Goal: Task Accomplishment & Management: Use online tool/utility

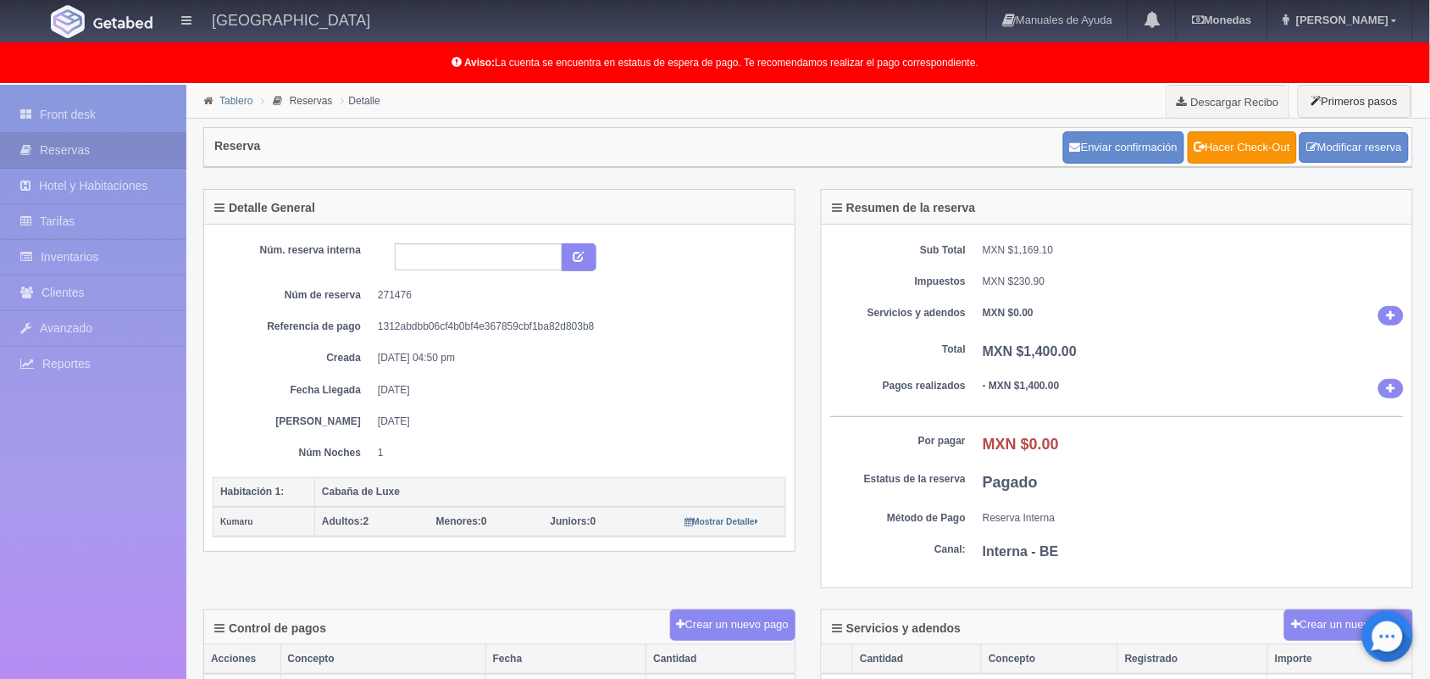
click at [229, 102] on link "Tablero" at bounding box center [235, 101] width 33 height 12
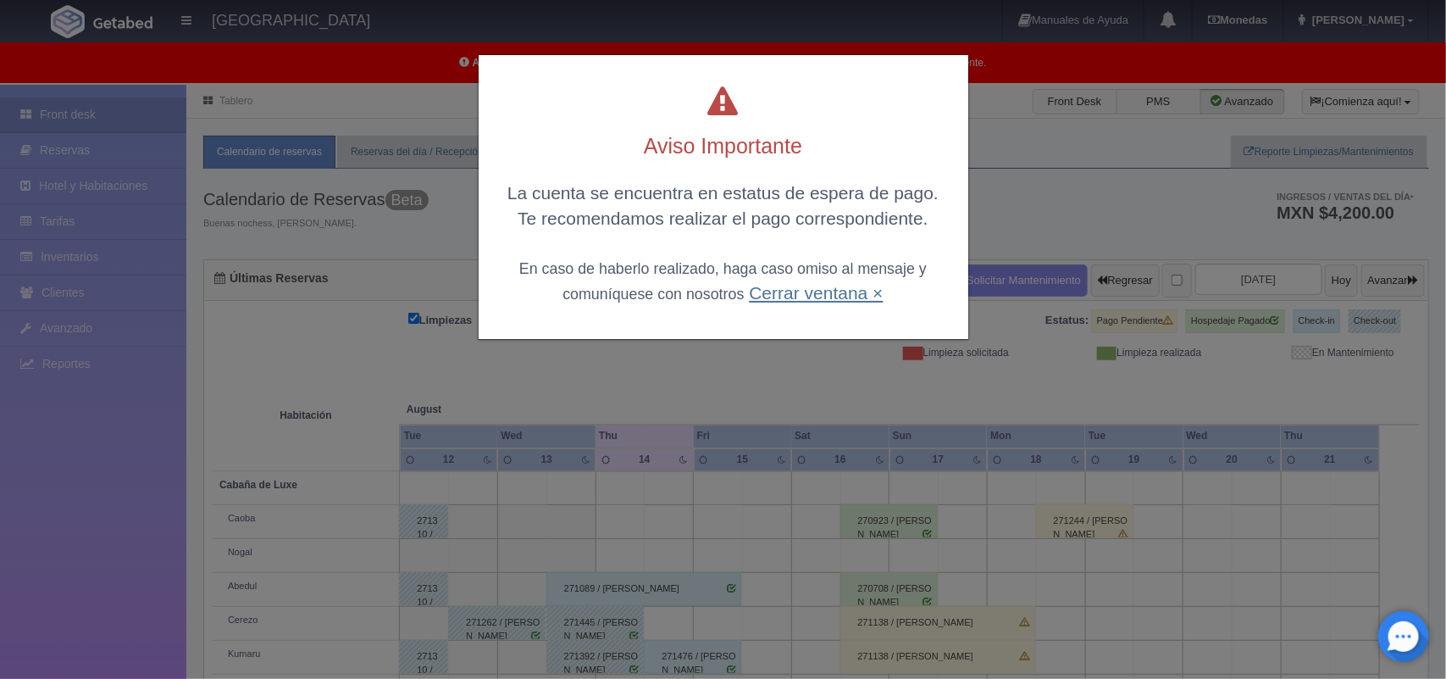
click at [784, 296] on link "Cerrar ventana ×" at bounding box center [816, 292] width 134 height 19
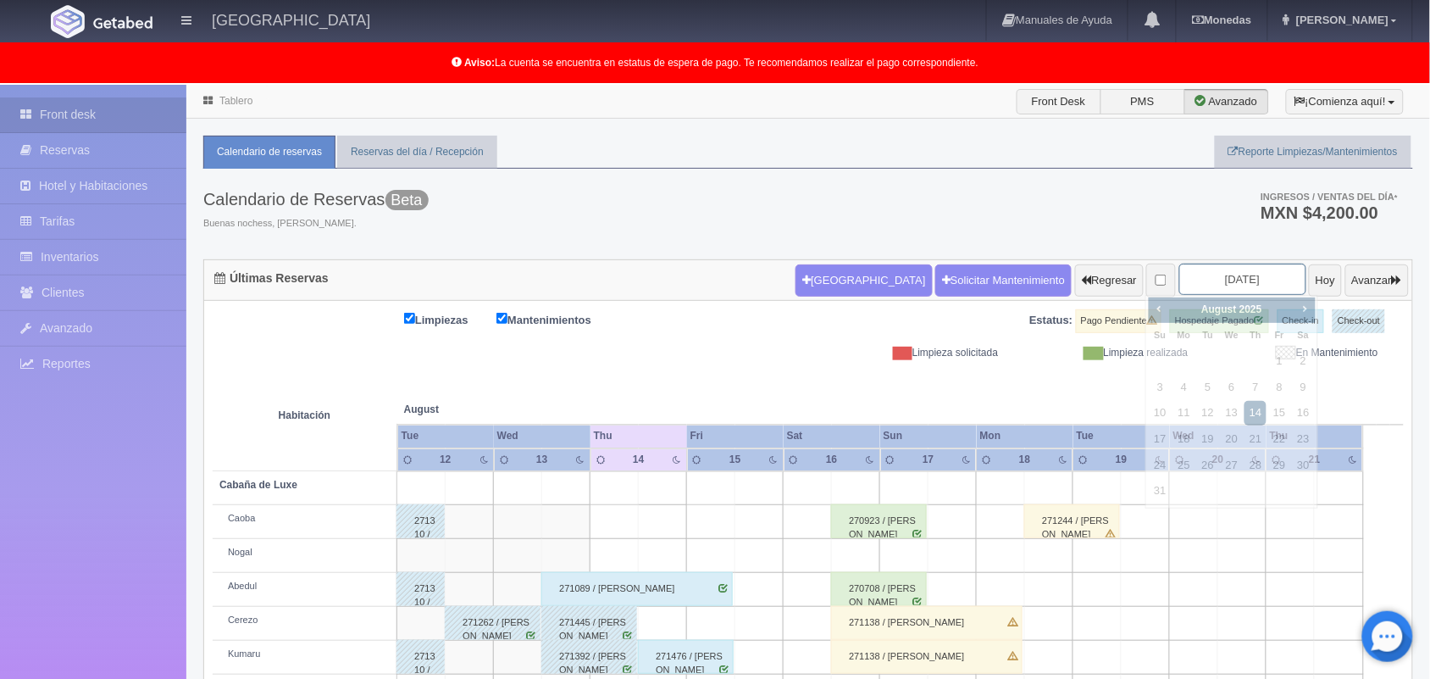
click at [1222, 269] on input "[DATE]" at bounding box center [1242, 278] width 127 height 31
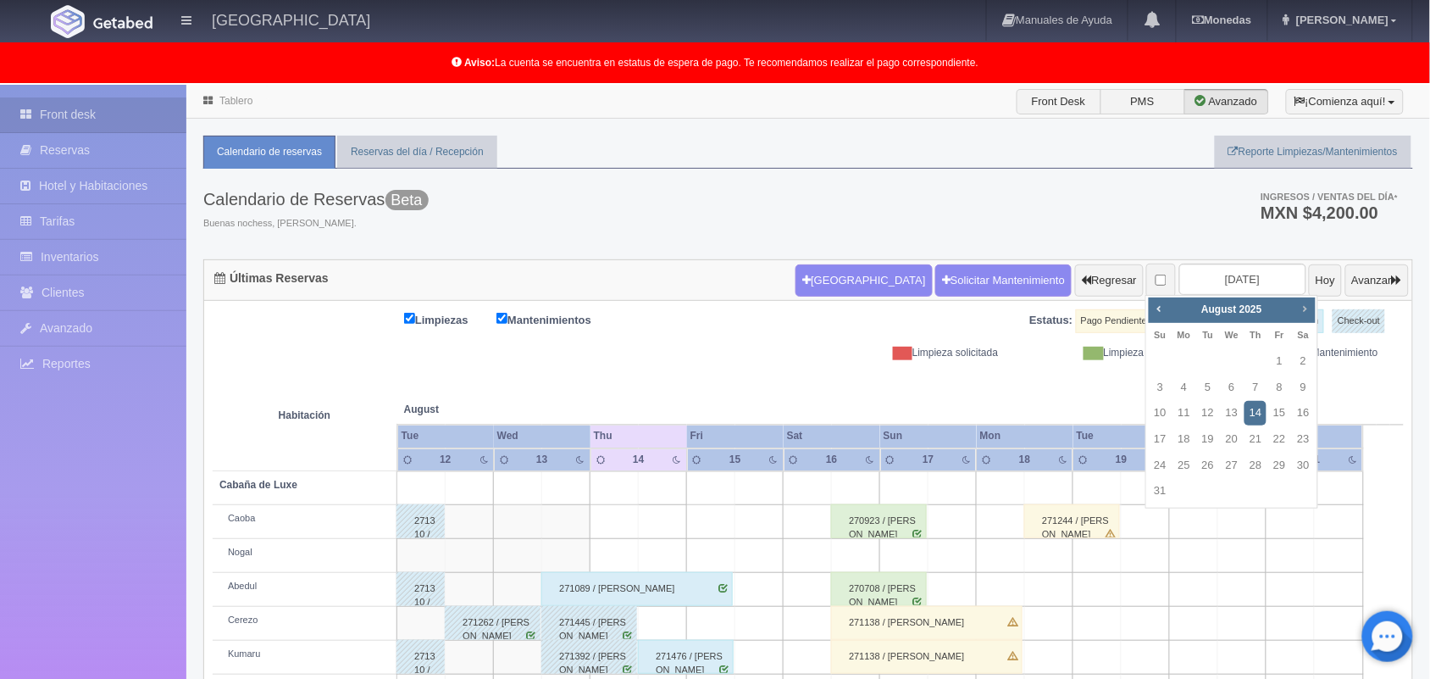
click at [1305, 307] on span "Next" at bounding box center [1305, 309] width 14 height 14
click at [1301, 357] on link "6" at bounding box center [1304, 361] width 22 height 25
type input "[DATE]"
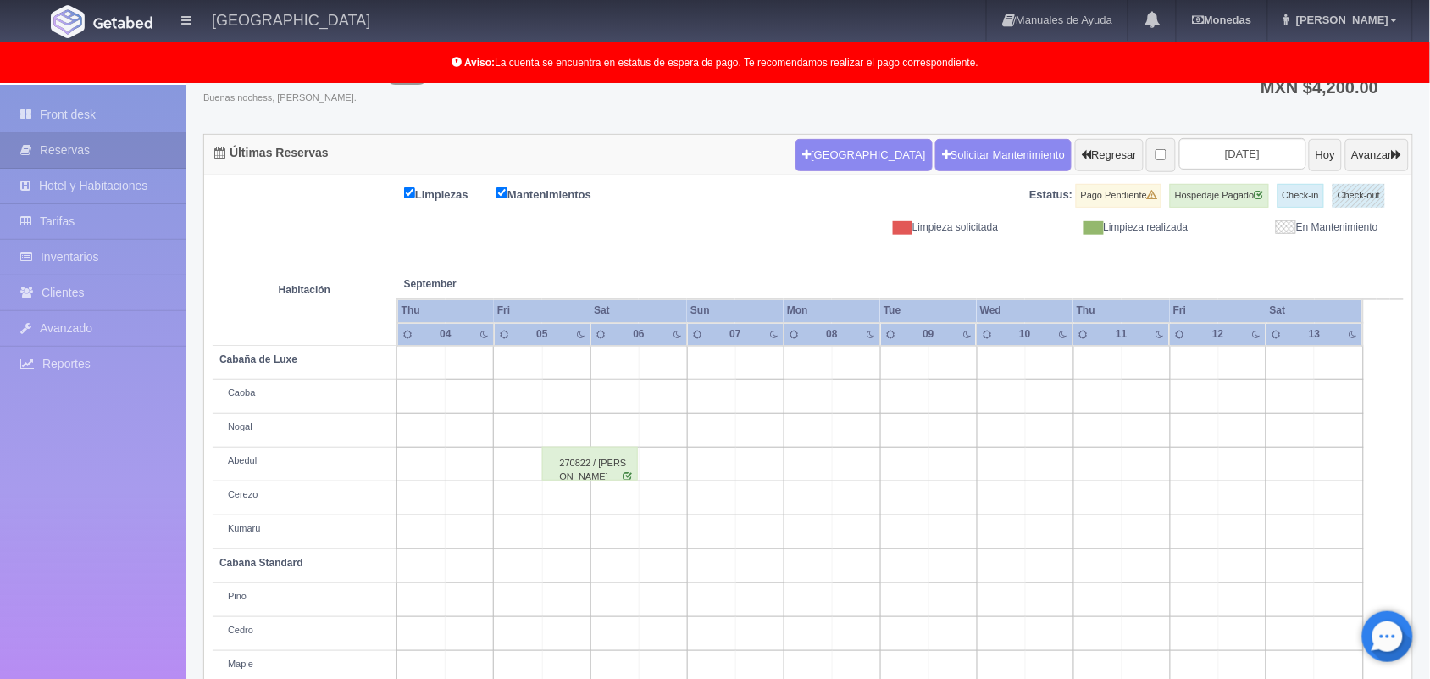
scroll to position [236, 0]
